Goal: Find specific page/section: Find specific page/section

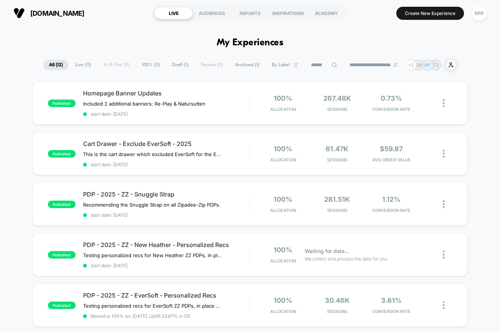
click at [177, 62] on span "Draft ( 1 )" at bounding box center [180, 65] width 28 height 10
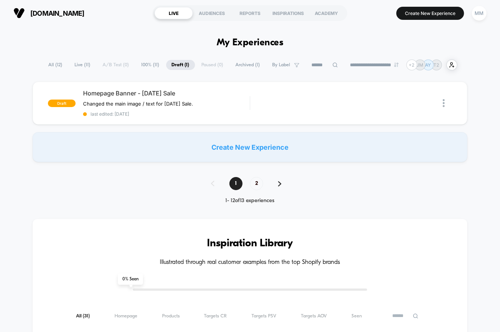
click at [51, 63] on span "All ( 12 )" at bounding box center [55, 65] width 25 height 10
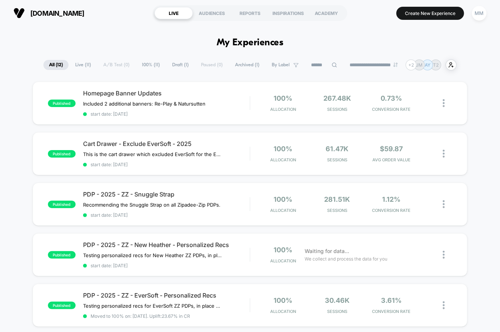
click at [481, 15] on div "MM" at bounding box center [479, 13] width 15 height 15
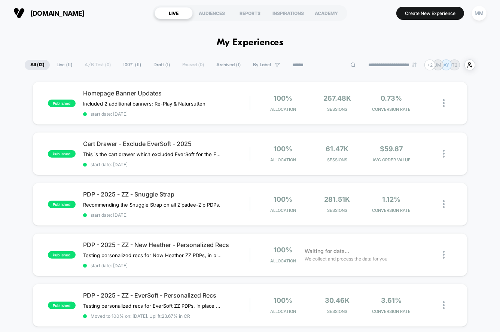
click at [312, 64] on input at bounding box center [324, 65] width 75 height 9
type input "**"
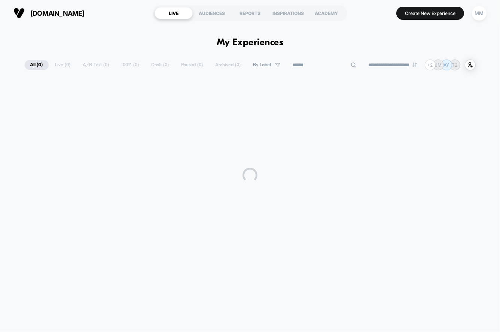
click at [485, 10] on div "MM" at bounding box center [479, 13] width 15 height 15
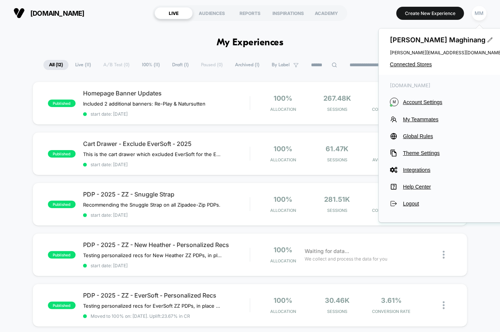
click at [423, 117] on span "My Teammates" at bounding box center [452, 119] width 99 height 6
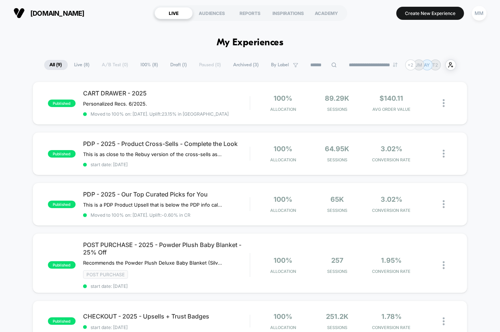
click at [169, 65] on span "Draft ( 1 )" at bounding box center [179, 65] width 28 height 10
